Goal: Complete application form: Complete application form

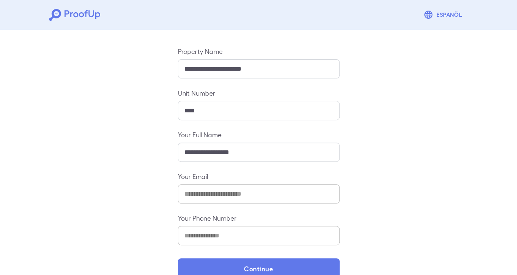
scroll to position [95, 0]
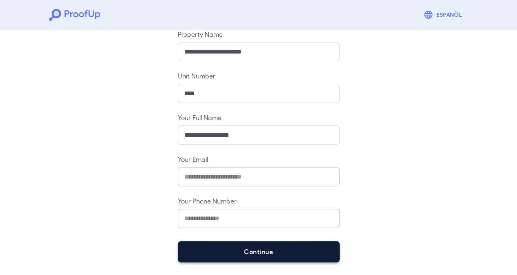
click at [255, 252] on button "Continue" at bounding box center [259, 251] width 162 height 21
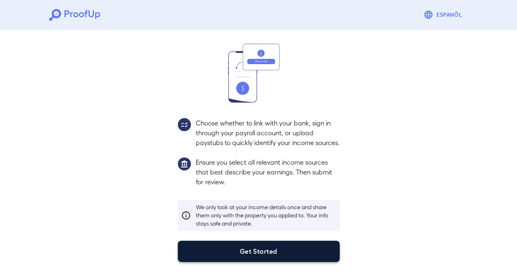
click at [284, 249] on button "Get Started" at bounding box center [259, 251] width 162 height 21
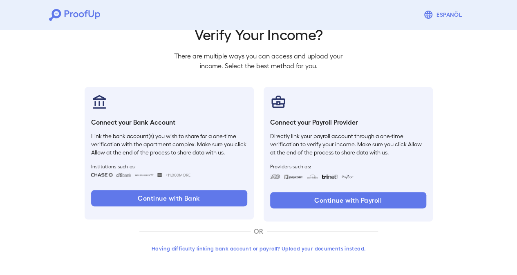
scroll to position [37, 0]
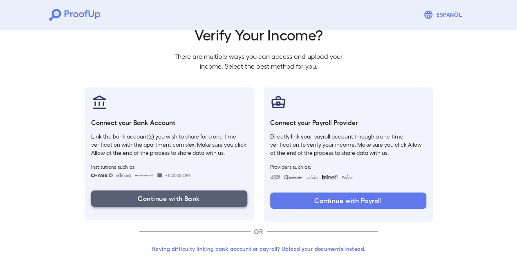
click at [166, 199] on button "Continue with Bank" at bounding box center [169, 198] width 156 height 16
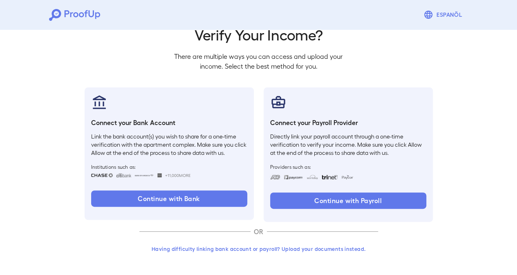
scroll to position [0, 0]
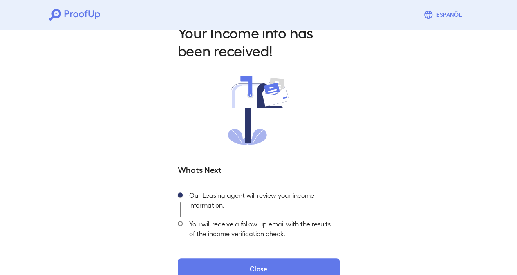
scroll to position [38, 0]
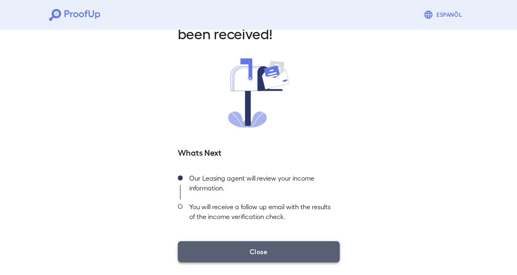
click at [266, 251] on button "Close" at bounding box center [259, 251] width 162 height 21
click at [273, 251] on button "Close" at bounding box center [259, 251] width 162 height 21
click at [263, 251] on button "Close" at bounding box center [259, 251] width 162 height 21
